Goal: Find specific page/section: Find specific page/section

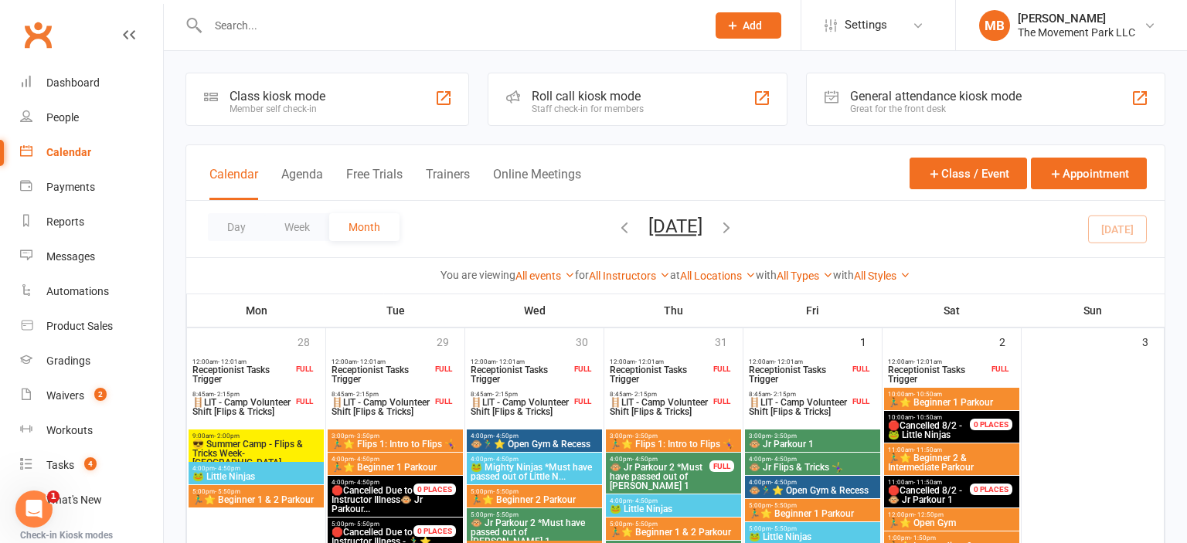
click at [365, 19] on input "text" at bounding box center [449, 26] width 492 height 22
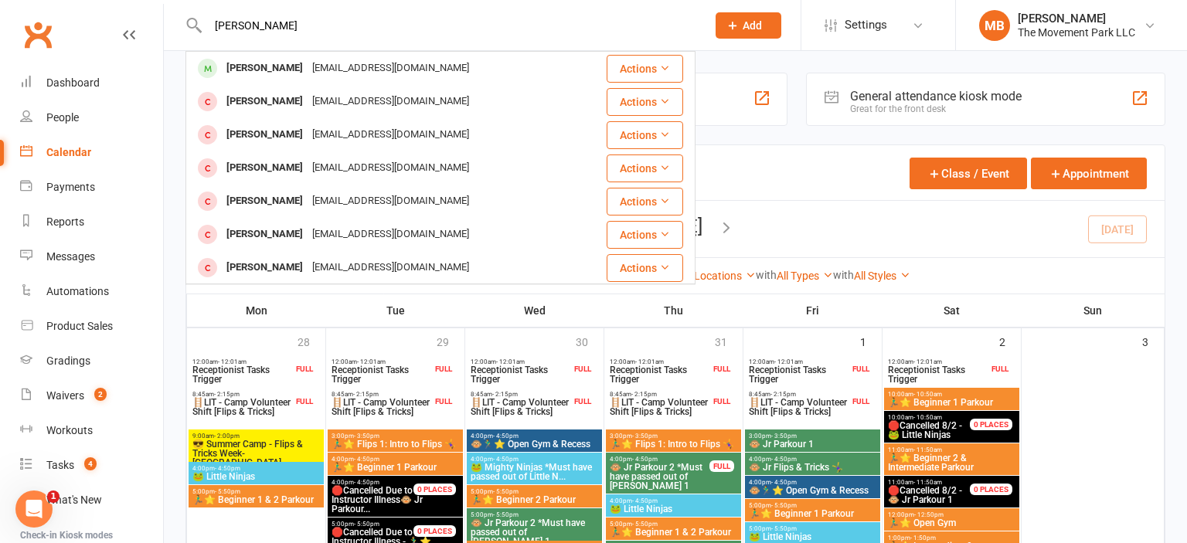
type input "[PERSON_NAME]"
click at [368, 69] on div "[EMAIL_ADDRESS][DOMAIN_NAME]" at bounding box center [391, 68] width 166 height 22
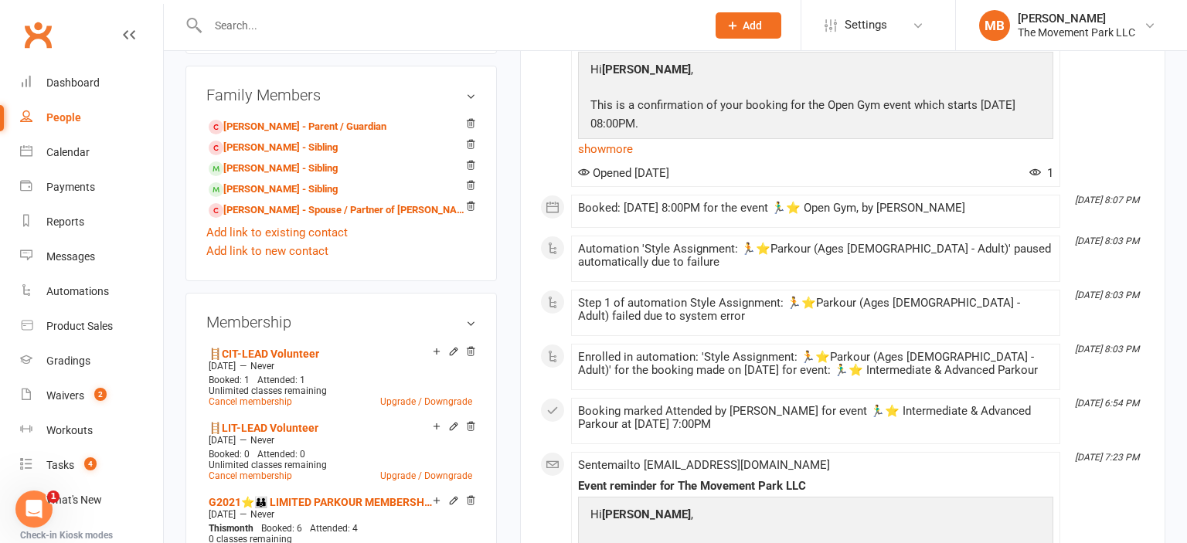
scroll to position [925, 0]
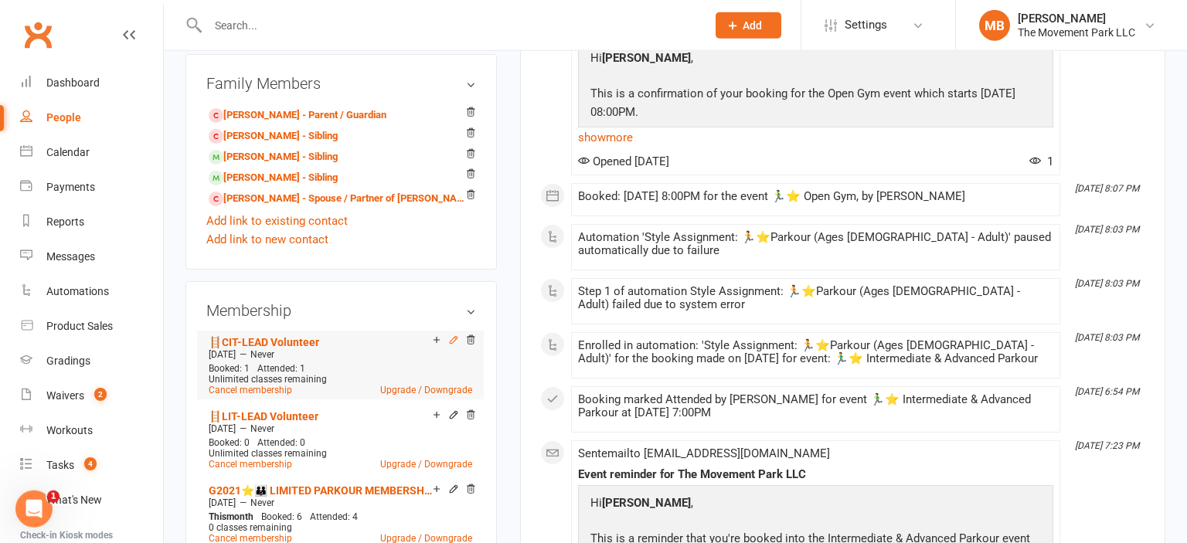
click at [450, 345] on icon at bounding box center [453, 340] width 11 height 11
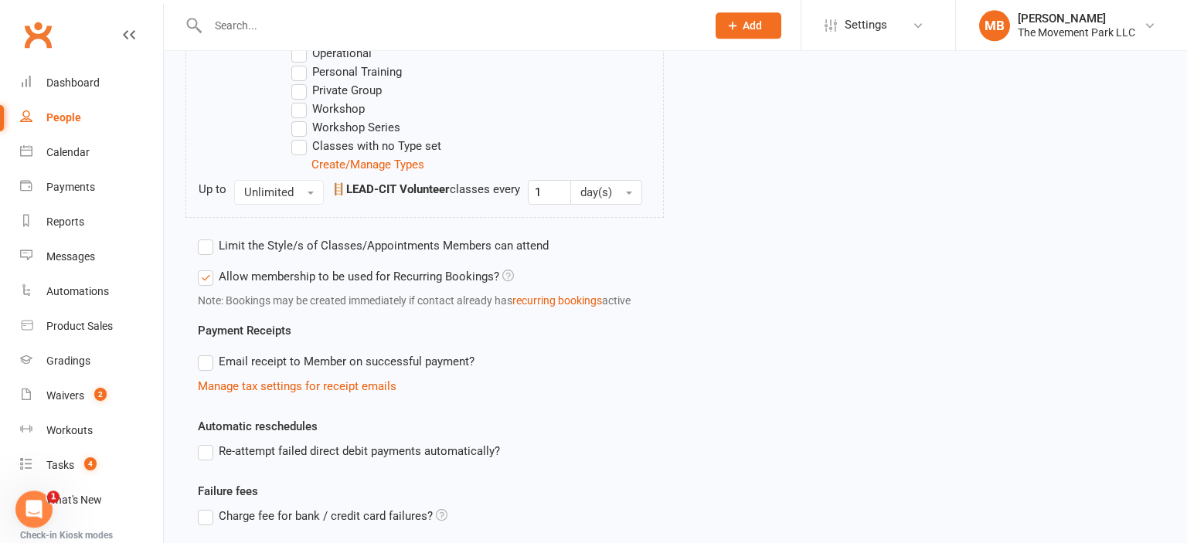
scroll to position [1433, 0]
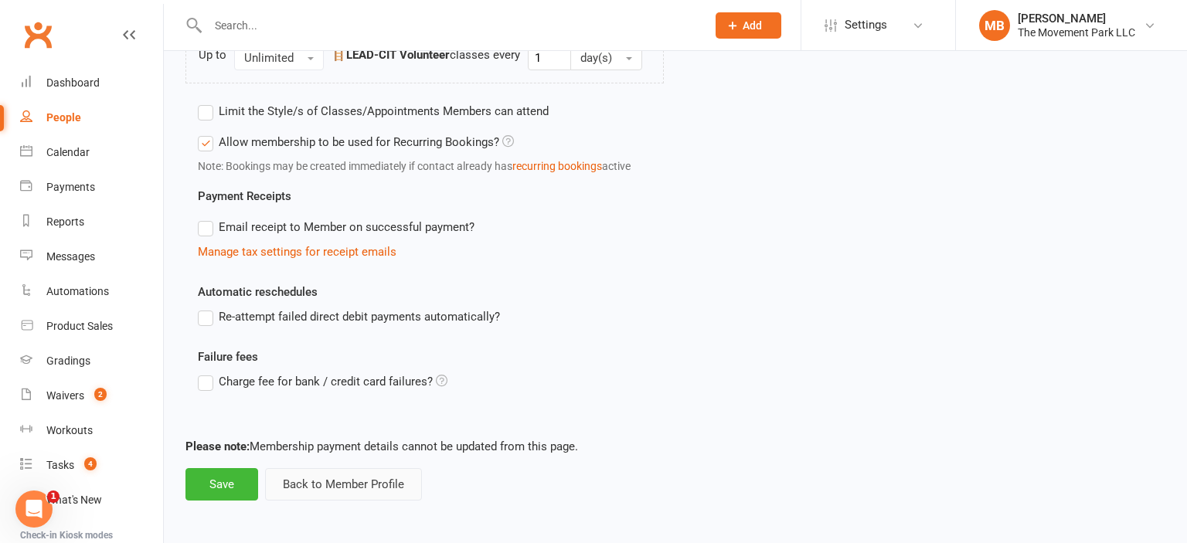
click at [389, 492] on button "Back to Member Profile" at bounding box center [343, 484] width 157 height 32
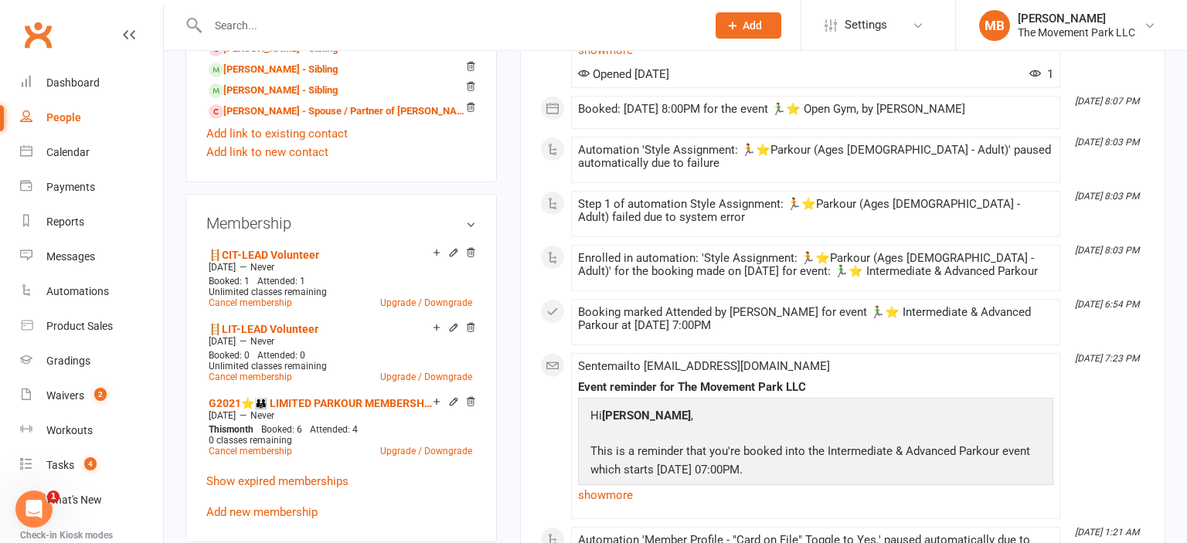
scroll to position [1024, 0]
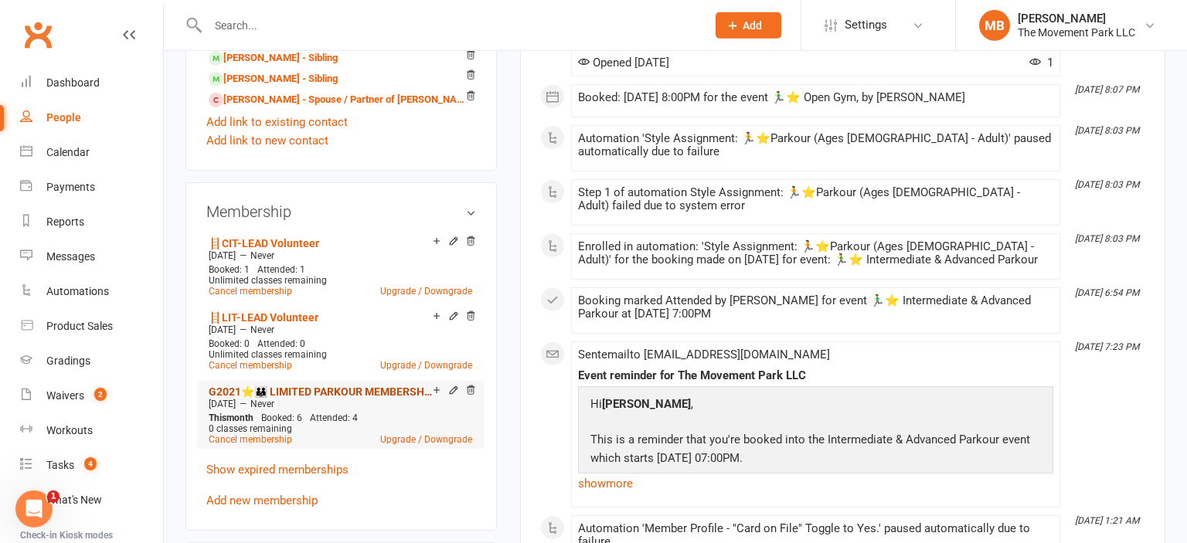
click at [350, 393] on link "G2021⭐👨‍👨‍👦 LIMITED PARKOUR MEMBERSHIP (ages [DEMOGRAPHIC_DATA]): Family 15% Di…" at bounding box center [321, 392] width 224 height 12
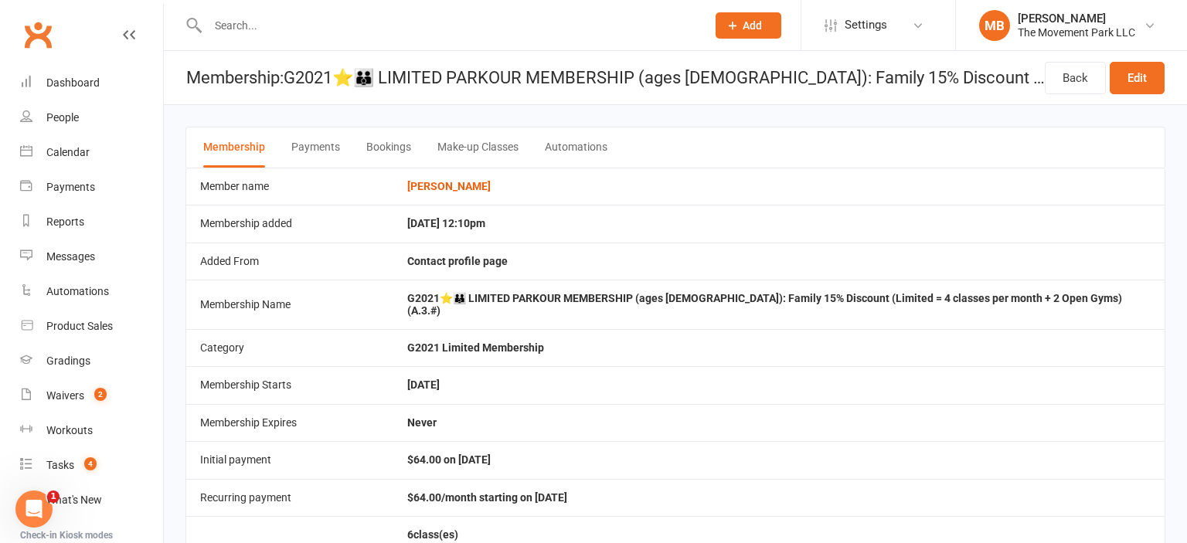
click at [391, 141] on button "Bookings" at bounding box center [388, 148] width 45 height 40
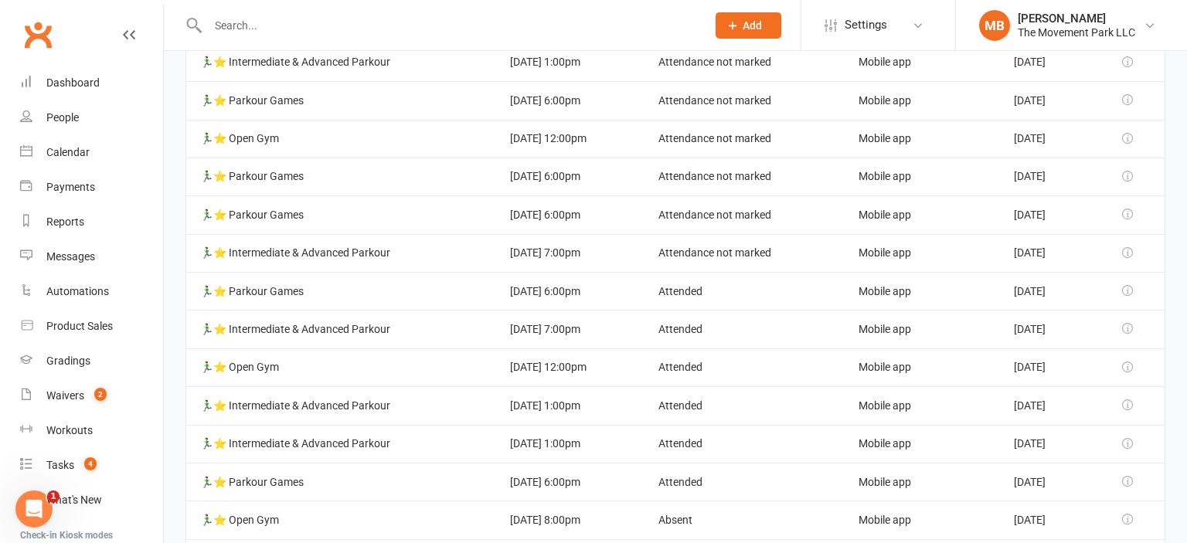
scroll to position [1263, 0]
